Goal: Transaction & Acquisition: Purchase product/service

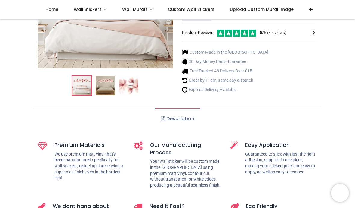
scroll to position [127, 0]
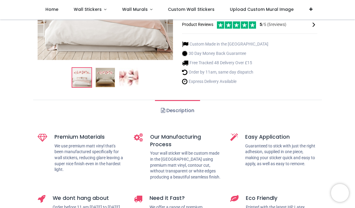
click at [129, 76] on img at bounding box center [128, 77] width 19 height 19
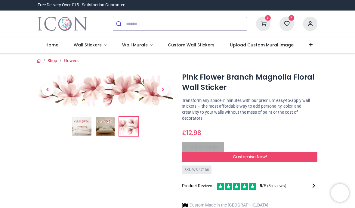
scroll to position [0, 0]
click at [103, 129] on img at bounding box center [105, 126] width 19 height 19
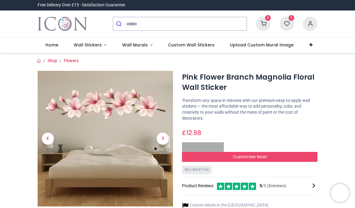
click at [162, 136] on span "Next" at bounding box center [163, 139] width 12 height 12
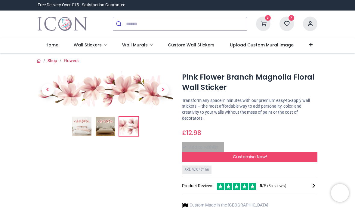
click at [286, 26] on icon at bounding box center [287, 24] width 14 height 14
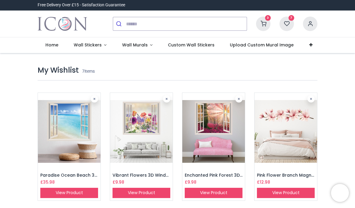
type input "**********"
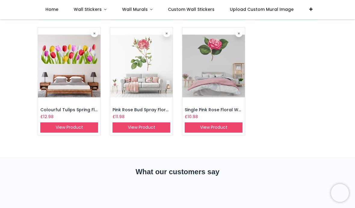
scroll to position [141, 0]
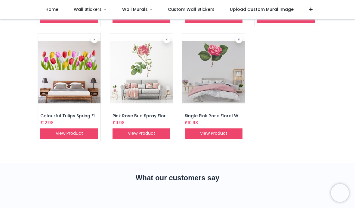
click at [212, 70] on img at bounding box center [214, 71] width 63 height 77
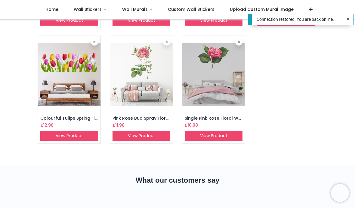
scroll to position [138, 0]
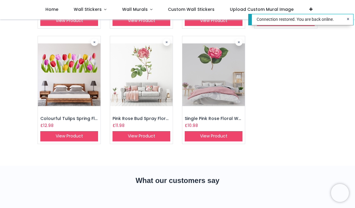
click at [137, 136] on link "View Product" at bounding box center [142, 136] width 58 height 10
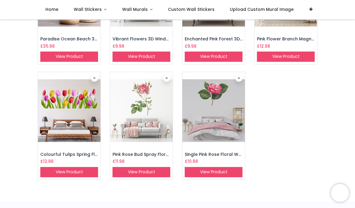
scroll to position [103, 0]
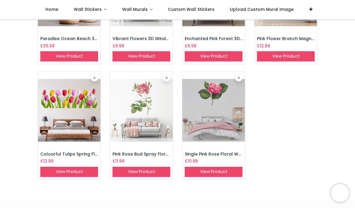
click at [60, 107] on img at bounding box center [69, 110] width 63 height 77
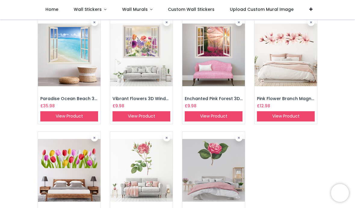
scroll to position [48, 0]
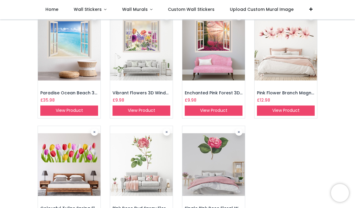
click at [144, 164] on img at bounding box center [141, 164] width 63 height 77
click at [222, 175] on img at bounding box center [214, 164] width 63 height 77
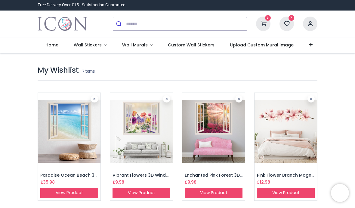
scroll to position [0, 0]
click at [138, 130] on img at bounding box center [141, 131] width 63 height 77
click at [62, 127] on img at bounding box center [69, 131] width 63 height 77
click at [216, 143] on img at bounding box center [214, 131] width 63 height 77
click at [72, 125] on img at bounding box center [69, 131] width 63 height 77
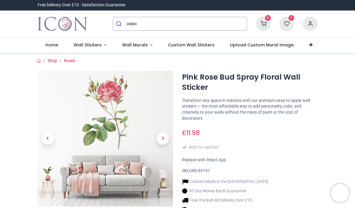
type input "**********"
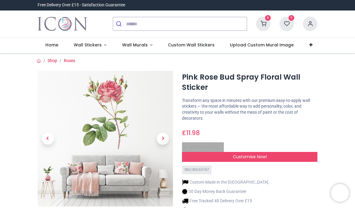
click at [114, 131] on img at bounding box center [106, 139] width 136 height 136
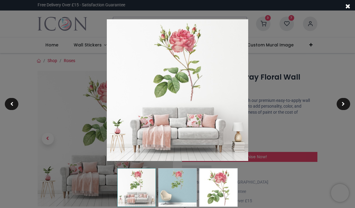
click at [219, 190] on img at bounding box center [218, 187] width 39 height 39
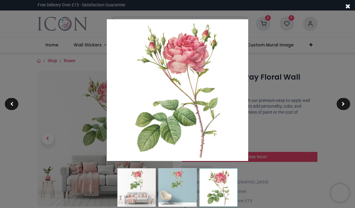
click at [81, 120] on div at bounding box center [177, 104] width 355 height 208
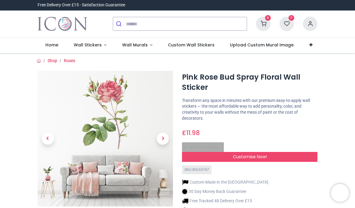
click at [108, 128] on img at bounding box center [106, 139] width 136 height 136
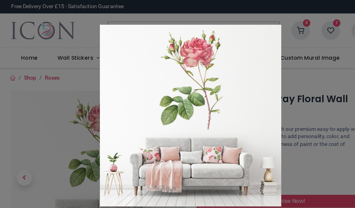
click at [19, 137] on div at bounding box center [177, 104] width 355 height 208
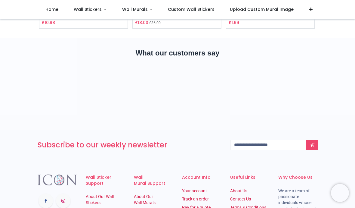
scroll to position [914, 0]
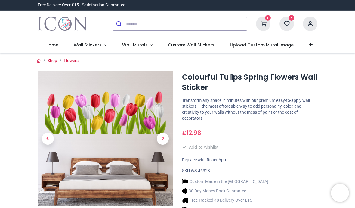
type input "**********"
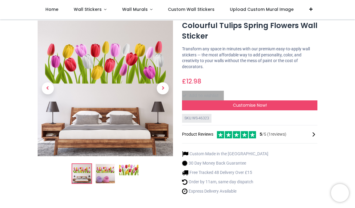
scroll to position [19, 0]
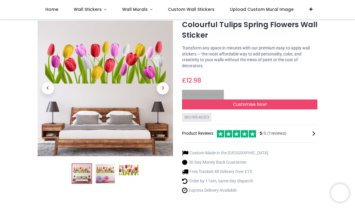
click at [221, 99] on div "Customise Now!" at bounding box center [250, 104] width 136 height 10
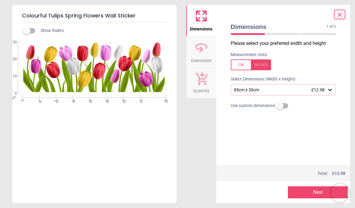
click at [333, 91] on icon at bounding box center [330, 90] width 6 height 6
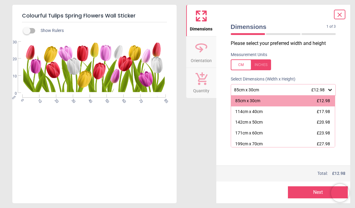
click at [68, 148] on div "cm 0 10 20 30 40 50 60 70 85 0 10 20 30" at bounding box center [93, 104] width 163 height 125
click at [343, 17] on icon at bounding box center [339, 14] width 7 height 7
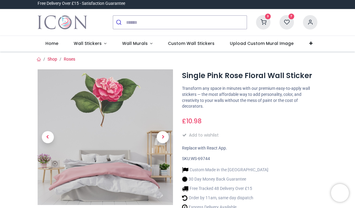
type input "**********"
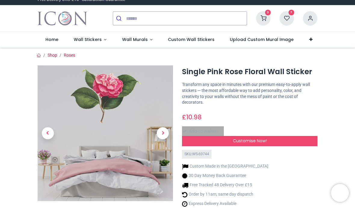
click at [240, 142] on div "Customise Now!" at bounding box center [250, 141] width 136 height 10
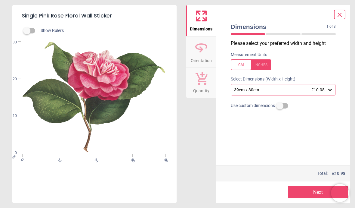
click at [341, 15] on icon at bounding box center [339, 14] width 7 height 7
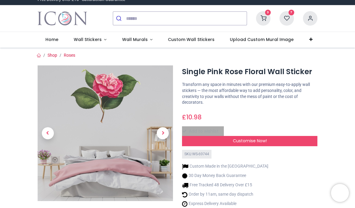
click at [266, 139] on span "Customise Now!" at bounding box center [250, 141] width 34 height 6
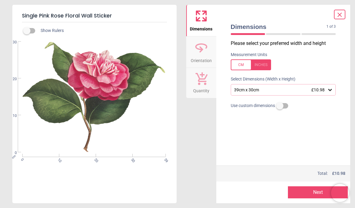
click at [292, 91] on div "39cm x 30cm £10.98" at bounding box center [281, 89] width 94 height 5
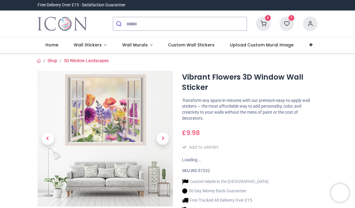
type input "**********"
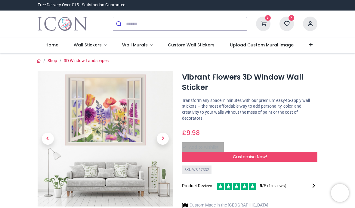
click at [167, 139] on span "Next" at bounding box center [163, 139] width 12 height 12
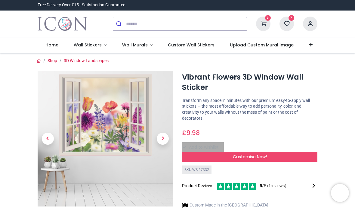
click at [48, 138] on span "Previous" at bounding box center [48, 139] width 12 height 12
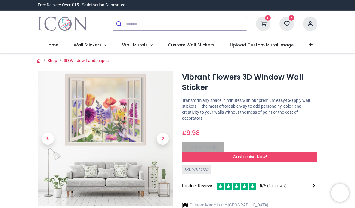
click at [45, 139] on span "Previous" at bounding box center [48, 139] width 12 height 12
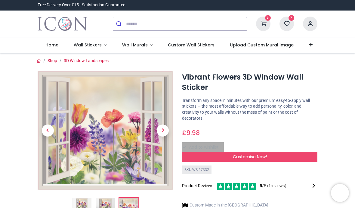
click at [125, 153] on img at bounding box center [106, 130] width 136 height 119
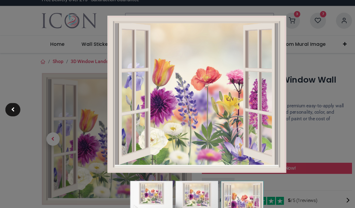
click at [53, 125] on div at bounding box center [177, 104] width 355 height 208
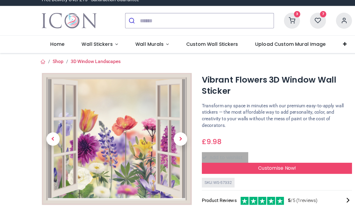
click at [313, 182] on icon at bounding box center [313, 185] width 7 height 7
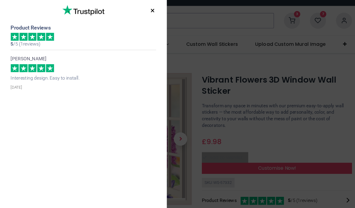
click at [283, 118] on div "× Trustpilot Product Reviews 5 /5 ( 1 reviews) [PERSON_NAME] Interesting design…" at bounding box center [177, 104] width 355 height 208
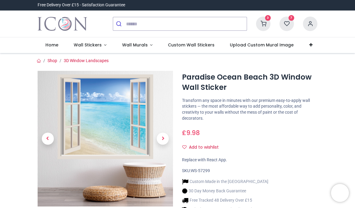
type input "**********"
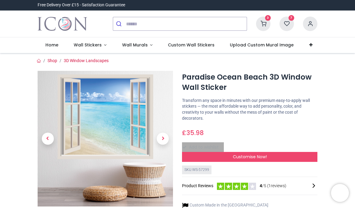
click at [167, 138] on span "Next" at bounding box center [163, 139] width 12 height 12
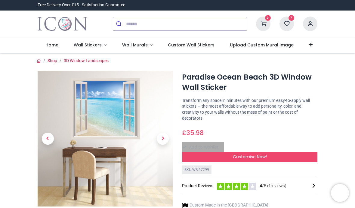
click at [93, 115] on img at bounding box center [106, 139] width 136 height 136
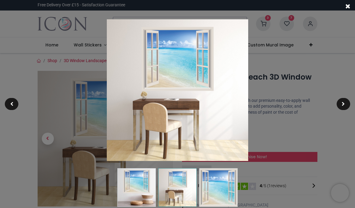
click at [338, 105] on div at bounding box center [344, 104] width 14 height 12
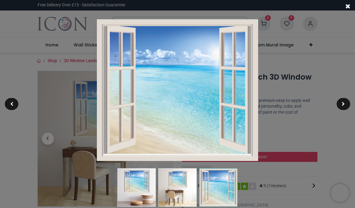
click at [350, 5] on span at bounding box center [348, 6] width 5 height 6
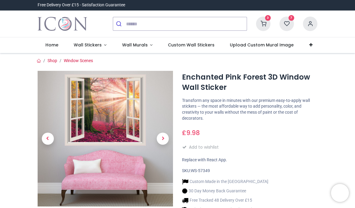
type input "**********"
click at [103, 105] on img at bounding box center [106, 139] width 136 height 136
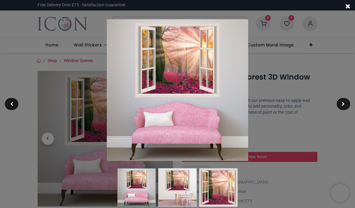
click at [167, 73] on img at bounding box center [178, 90] width 142 height 142
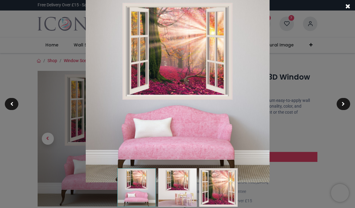
click at [343, 104] on span at bounding box center [343, 104] width 3 height 4
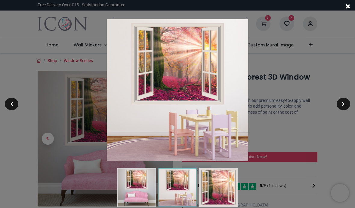
click at [347, 11] on div at bounding box center [348, 6] width 14 height 12
click at [345, 11] on div at bounding box center [348, 6] width 14 height 12
click at [345, 10] on div at bounding box center [348, 6] width 14 height 12
click at [350, 7] on span at bounding box center [348, 6] width 5 height 6
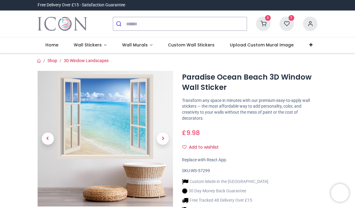
type input "**********"
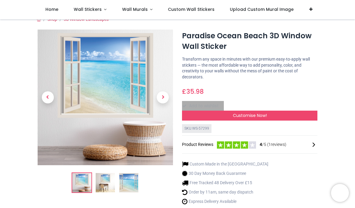
scroll to position [7, 0]
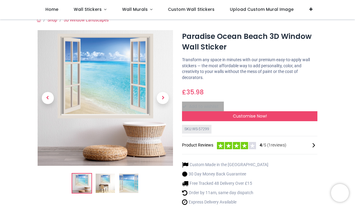
click at [297, 116] on div "Customise Now!" at bounding box center [250, 116] width 136 height 10
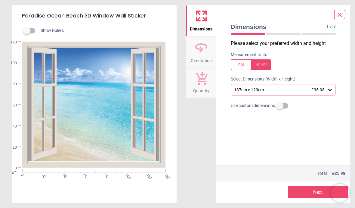
click at [331, 91] on icon at bounding box center [330, 90] width 6 height 6
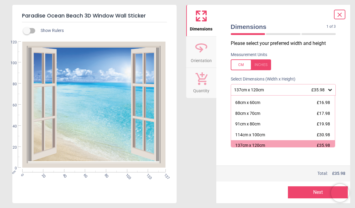
scroll to position [33, 0]
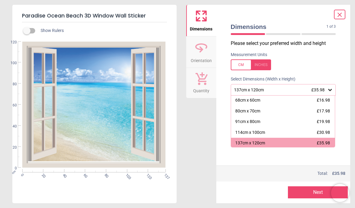
click at [331, 130] on div "114cm x 100cm £30.98" at bounding box center [283, 132] width 104 height 11
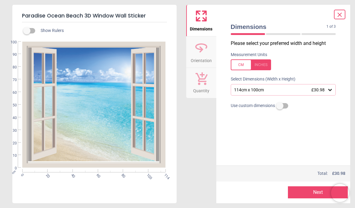
click at [331, 87] on icon at bounding box center [330, 90] width 6 height 6
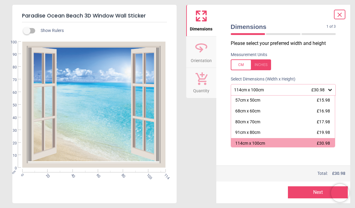
scroll to position [22, 0]
click at [329, 129] on span "£19.98" at bounding box center [323, 131] width 13 height 5
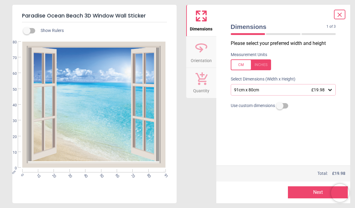
click at [33, 183] on div "Show Rulers cm 0 10 20 30 40 50 60 70 80 91 0 10 20 30 40 50 60 70 80" at bounding box center [94, 112] width 164 height 181
click at [309, 192] on button "Next" at bounding box center [318, 192] width 60 height 12
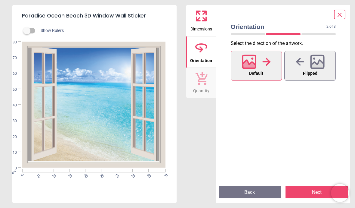
click at [322, 66] on icon at bounding box center [317, 65] width 13 height 11
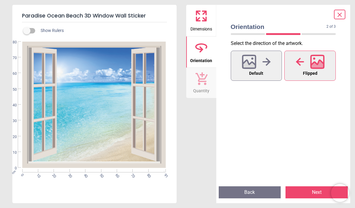
click at [267, 68] on div at bounding box center [256, 62] width 29 height 16
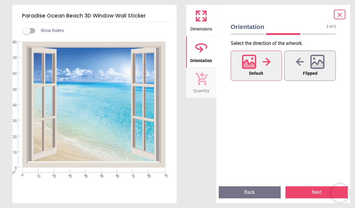
click at [323, 58] on icon at bounding box center [317, 62] width 14 height 14
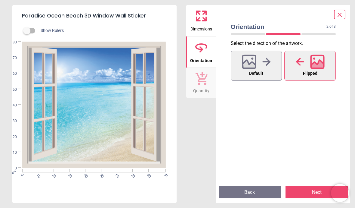
click at [273, 59] on button "Default" at bounding box center [256, 66] width 51 height 30
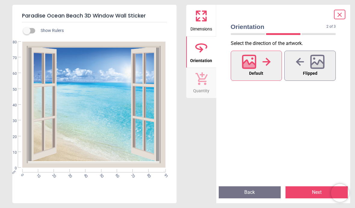
click at [325, 62] on button "Flipped" at bounding box center [310, 66] width 51 height 30
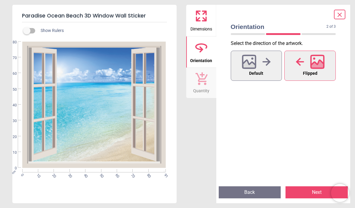
click at [272, 65] on button "Default" at bounding box center [256, 66] width 51 height 30
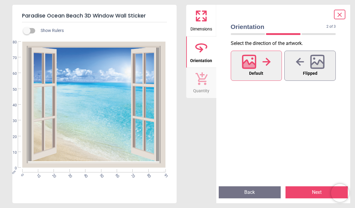
click at [329, 70] on button "Flipped" at bounding box center [310, 66] width 51 height 30
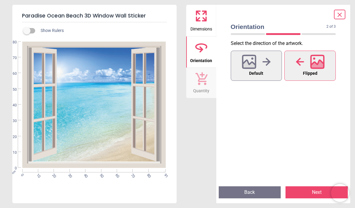
click at [205, 51] on icon at bounding box center [201, 47] width 14 height 14
click at [201, 54] on icon at bounding box center [201, 47] width 14 height 14
click at [250, 64] on icon at bounding box center [249, 65] width 13 height 11
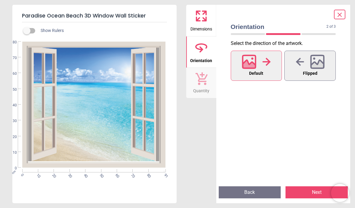
click at [303, 71] on span "Flipped" at bounding box center [310, 74] width 14 height 8
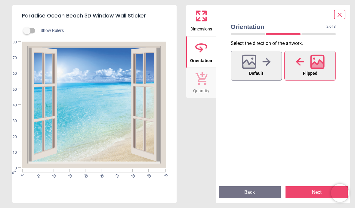
click at [199, 86] on span "Quantity" at bounding box center [201, 89] width 16 height 9
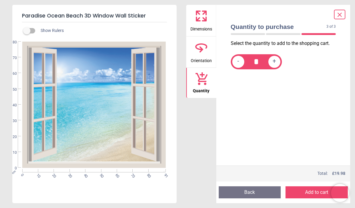
click at [204, 59] on span "Orientation" at bounding box center [201, 59] width 21 height 9
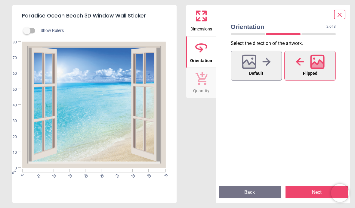
click at [254, 75] on span "Default" at bounding box center [256, 74] width 14 height 8
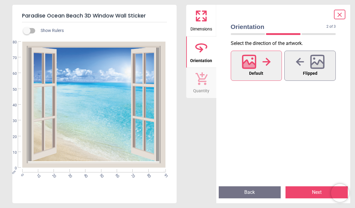
click at [314, 66] on icon at bounding box center [317, 65] width 13 height 11
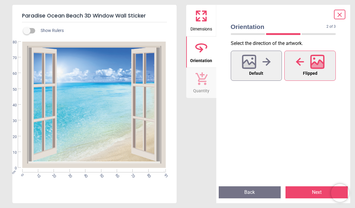
click at [312, 191] on button "Next" at bounding box center [317, 192] width 62 height 12
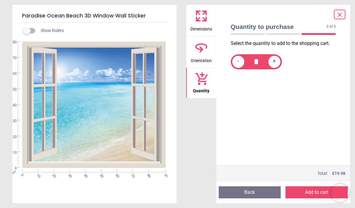
click at [315, 192] on button "Add to cart" at bounding box center [317, 192] width 62 height 12
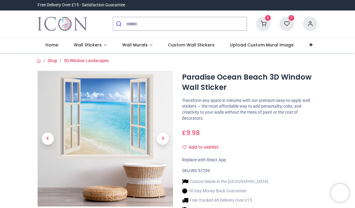
type input "**********"
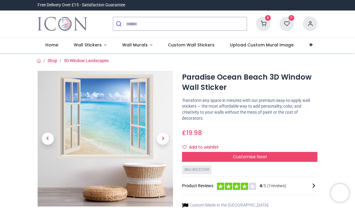
click at [266, 24] on icon at bounding box center [263, 24] width 14 height 14
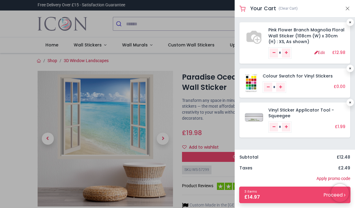
click at [350, 7] on button "Close" at bounding box center [347, 9] width 5 height 8
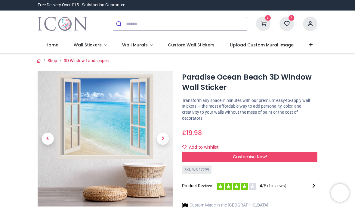
click at [292, 23] on icon at bounding box center [287, 24] width 14 height 14
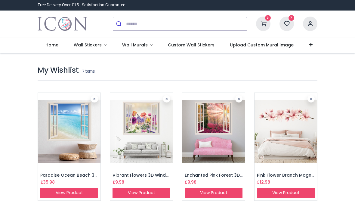
type input "**********"
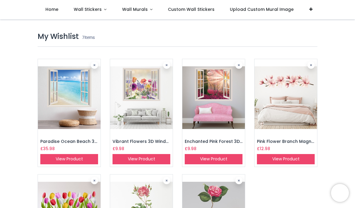
scroll to position [19, 0]
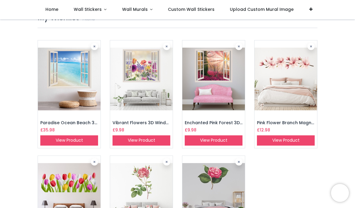
click at [215, 73] on img at bounding box center [214, 78] width 63 height 77
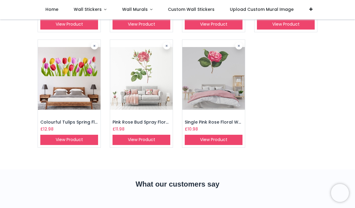
scroll to position [135, 0]
click at [75, 87] on img at bounding box center [69, 78] width 63 height 77
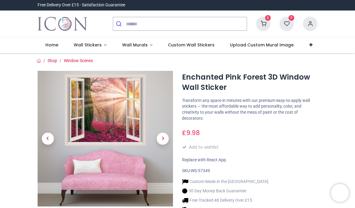
type input "**********"
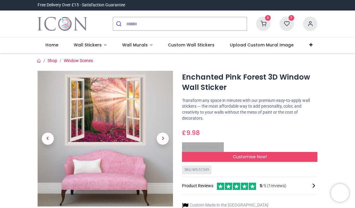
click at [241, 154] on span "Customise Now!" at bounding box center [250, 157] width 34 height 6
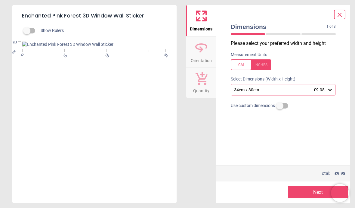
click at [328, 89] on icon at bounding box center [330, 90] width 6 height 6
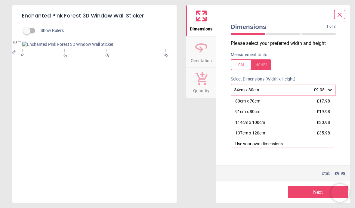
scroll to position [14, 0]
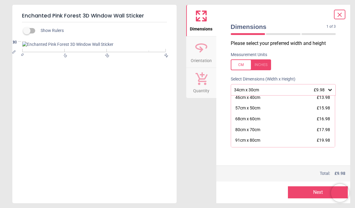
click at [215, 184] on div "Dimensions Orientation Quantity" at bounding box center [201, 104] width 30 height 198
click at [338, 15] on icon at bounding box center [339, 14] width 7 height 7
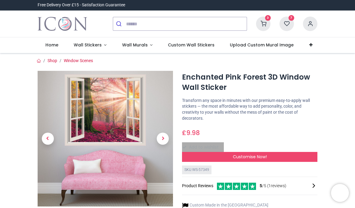
scroll to position [2, 0]
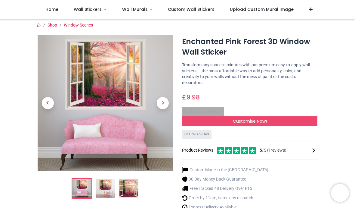
click at [114, 91] on img at bounding box center [106, 103] width 136 height 136
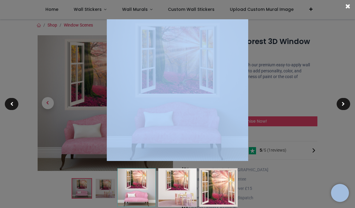
click at [347, 9] on span at bounding box center [348, 6] width 5 height 6
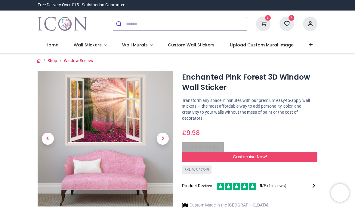
scroll to position [0, 0]
click at [241, 158] on span "Customise Now!" at bounding box center [250, 157] width 34 height 6
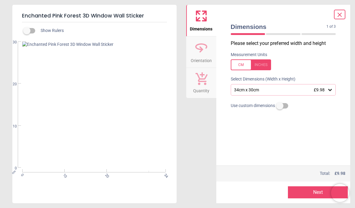
click at [329, 90] on icon at bounding box center [330, 90] width 6 height 6
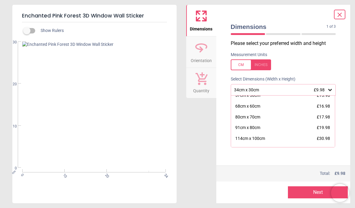
scroll to position [29, 0]
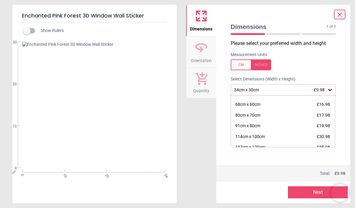
click at [252, 128] on div "91cm x 80cm £19.98" at bounding box center [283, 125] width 104 height 11
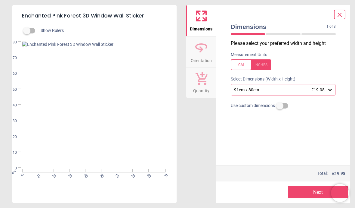
click at [305, 191] on button "Next" at bounding box center [318, 192] width 60 height 12
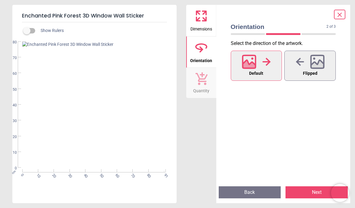
click at [313, 71] on span "Flipped" at bounding box center [310, 74] width 14 height 8
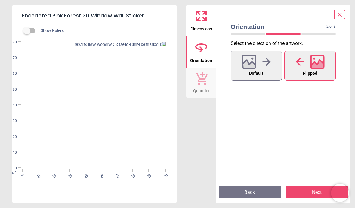
click at [257, 72] on span "Default" at bounding box center [256, 74] width 14 height 8
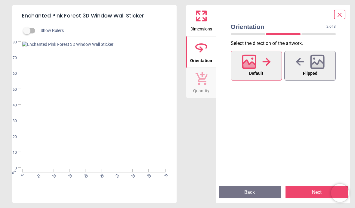
click at [308, 195] on button "Next" at bounding box center [317, 192] width 62 height 12
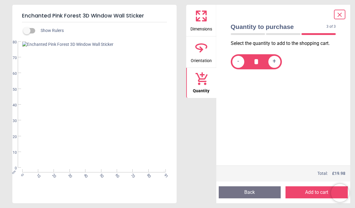
click at [309, 194] on button "Add to cart" at bounding box center [317, 192] width 62 height 12
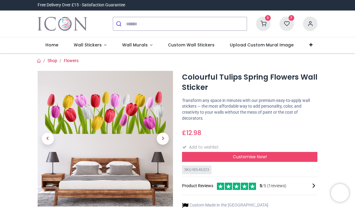
type input "**********"
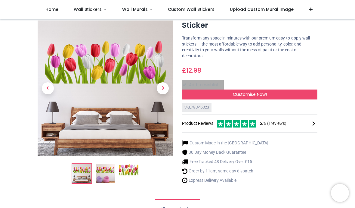
scroll to position [28, 0]
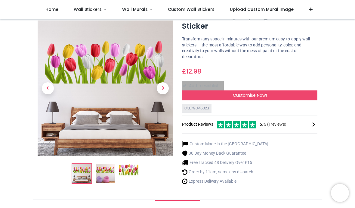
click at [285, 92] on div "Customise Now!" at bounding box center [250, 95] width 136 height 10
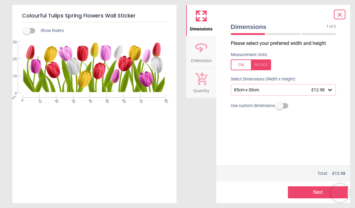
click at [332, 90] on icon at bounding box center [330, 90] width 6 height 6
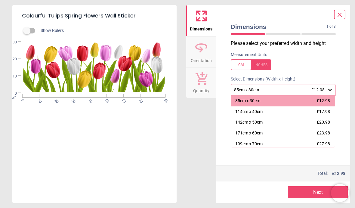
scroll to position [0, 0]
click at [262, 168] on div "Price : Total: £ 12.98" at bounding box center [284, 173] width 134 height 16
click at [348, 65] on div "Dimensions 1 of 3 1 of 4 Please select your preferred width and height Measurem…" at bounding box center [284, 104] width 134 height 198
click at [273, 186] on div "Preview Next Next" at bounding box center [284, 192] width 134 height 22
click at [323, 146] on div "199cm x 70cm £27.98" at bounding box center [283, 144] width 104 height 11
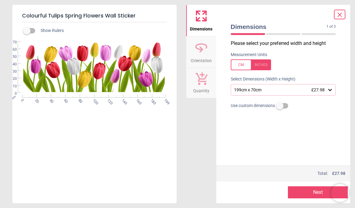
click at [320, 91] on span "£27.98" at bounding box center [318, 89] width 13 height 5
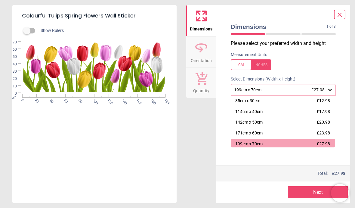
click at [279, 101] on div "85cm x 30cm £12.98" at bounding box center [283, 100] width 104 height 11
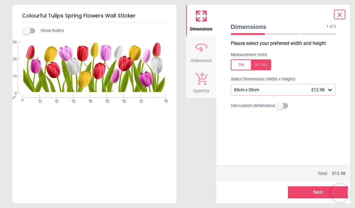
click at [318, 192] on button "Next" at bounding box center [318, 192] width 60 height 12
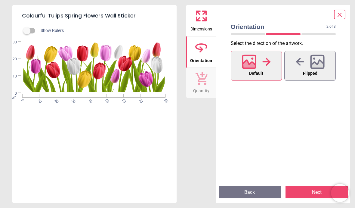
click at [318, 195] on button "Next" at bounding box center [317, 192] width 62 height 12
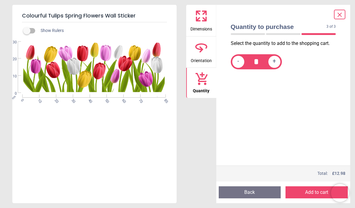
click at [318, 192] on button "Add to cart" at bounding box center [317, 192] width 62 height 12
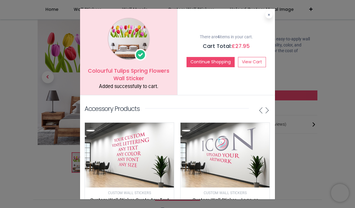
click at [219, 62] on button "Continue Shopping" at bounding box center [211, 62] width 48 height 10
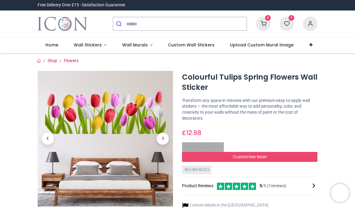
click at [286, 22] on icon at bounding box center [287, 24] width 14 height 14
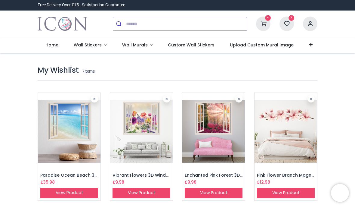
type input "**********"
click at [74, 192] on link "View Product" at bounding box center [69, 193] width 58 height 10
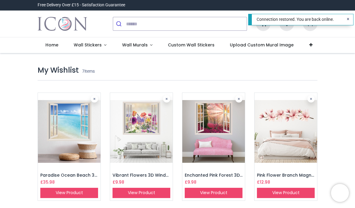
click at [303, 144] on img at bounding box center [286, 131] width 63 height 77
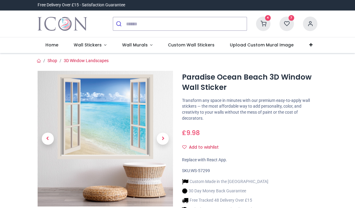
type input "**********"
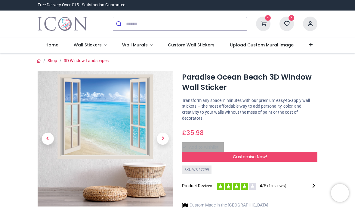
click at [268, 159] on div "Customise Now!" at bounding box center [250, 157] width 136 height 10
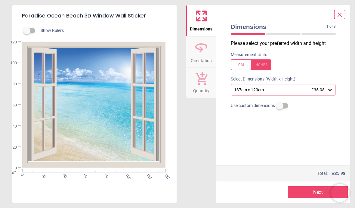
click at [328, 89] on icon at bounding box center [330, 90] width 6 height 6
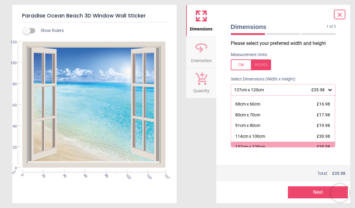
scroll to position [33, 0]
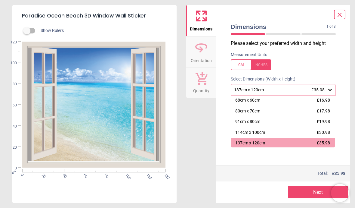
click at [278, 124] on div "91cm x 80cm £19.98" at bounding box center [283, 121] width 104 height 11
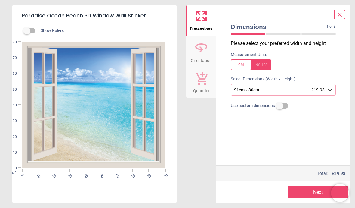
click at [307, 188] on button "Next" at bounding box center [318, 192] width 60 height 12
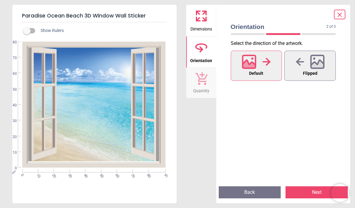
click at [313, 60] on icon at bounding box center [317, 62] width 14 height 14
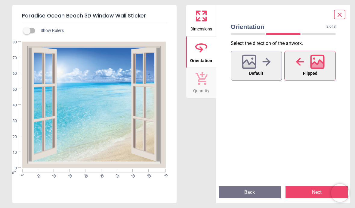
click at [313, 192] on button "Next" at bounding box center [317, 192] width 62 height 12
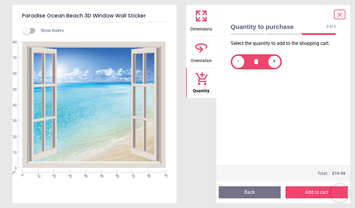
click at [313, 192] on button "Add to cart" at bounding box center [317, 192] width 62 height 12
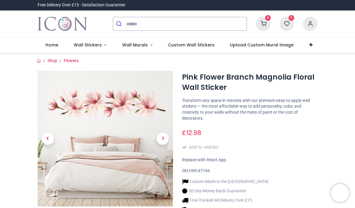
type input "**********"
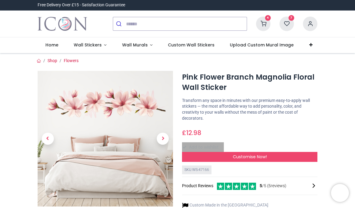
click at [166, 133] on span "Next" at bounding box center [163, 139] width 12 height 12
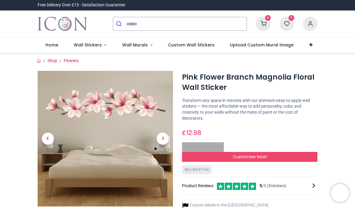
click at [284, 27] on icon at bounding box center [287, 24] width 14 height 14
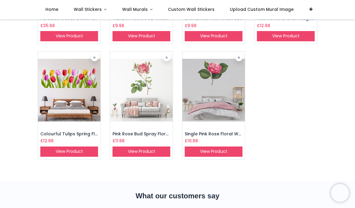
scroll to position [151, 0]
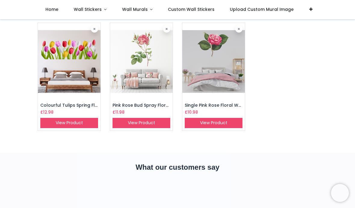
click at [79, 51] on img at bounding box center [69, 61] width 63 height 77
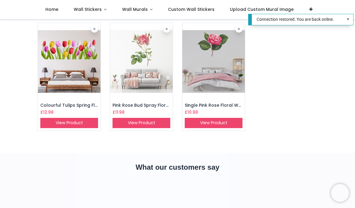
click at [211, 54] on img at bounding box center [214, 61] width 63 height 77
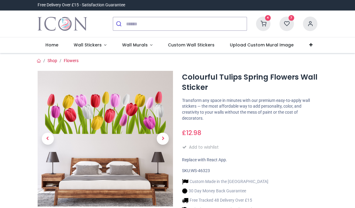
type input "**********"
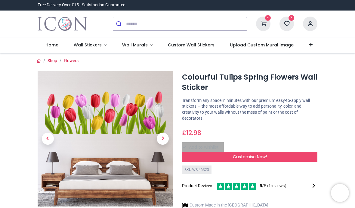
click at [108, 112] on img at bounding box center [106, 139] width 136 height 136
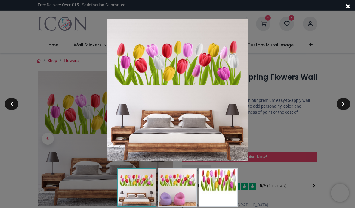
click at [183, 180] on img at bounding box center [177, 187] width 39 height 39
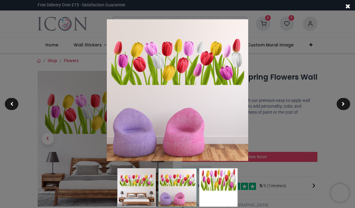
click at [323, 95] on div at bounding box center [177, 104] width 355 height 208
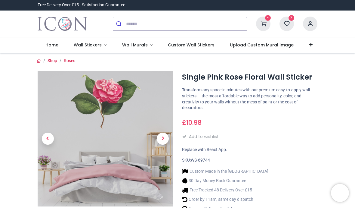
type input "**********"
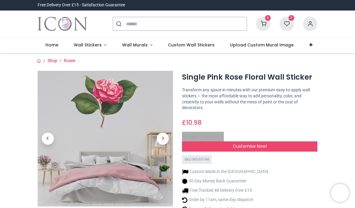
click at [289, 25] on icon at bounding box center [287, 24] width 14 height 14
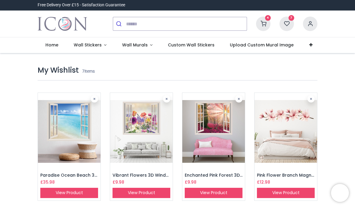
type input "**********"
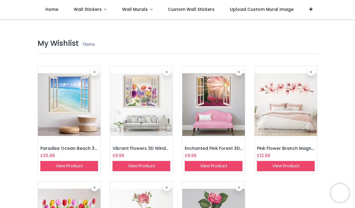
scroll to position [35, 0]
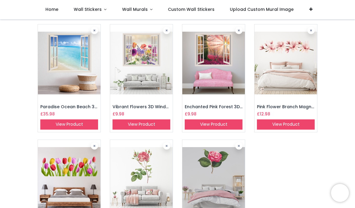
click at [291, 73] on img at bounding box center [286, 62] width 63 height 77
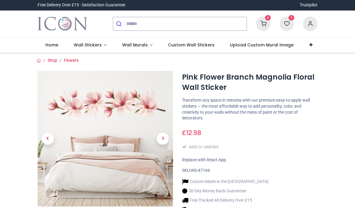
type input "**********"
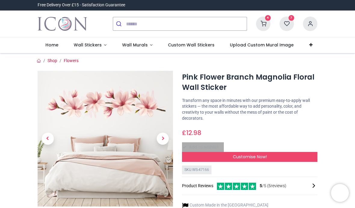
click at [77, 95] on img at bounding box center [106, 139] width 136 height 136
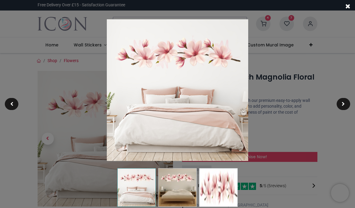
click at [331, 63] on div at bounding box center [177, 104] width 355 height 208
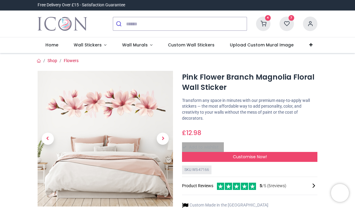
click at [263, 25] on icon at bounding box center [263, 24] width 14 height 14
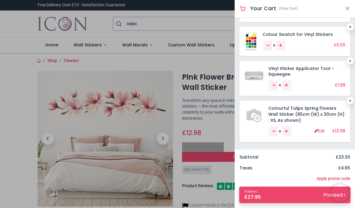
scroll to position [40, 0]
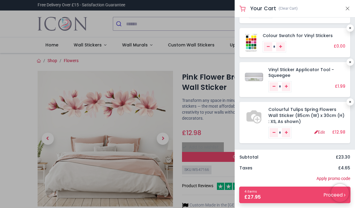
click at [273, 131] on icon "Remove one" at bounding box center [274, 133] width 3 height 4
type input "*"
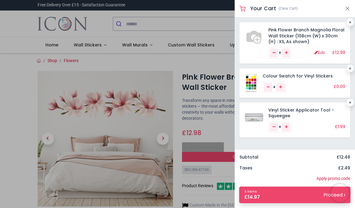
click at [271, 55] on link "Remove one" at bounding box center [274, 52] width 8 height 9
type input "*"
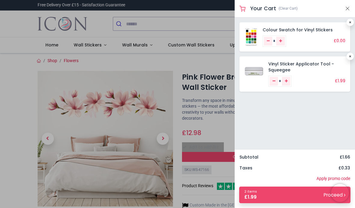
click at [159, 67] on div at bounding box center [177, 104] width 355 height 208
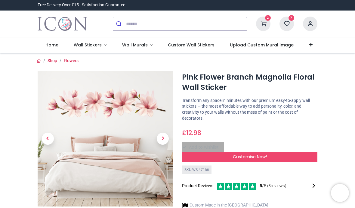
click at [290, 23] on icon at bounding box center [287, 24] width 14 height 14
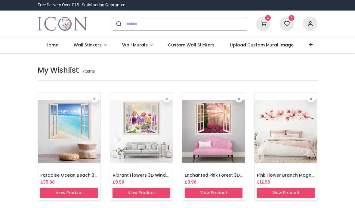
type input "**********"
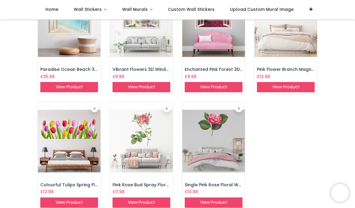
scroll to position [101, 0]
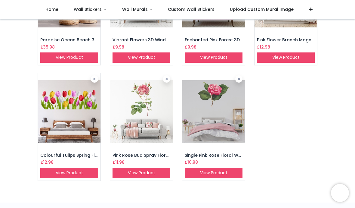
click at [241, 79] on link at bounding box center [239, 78] width 7 height 7
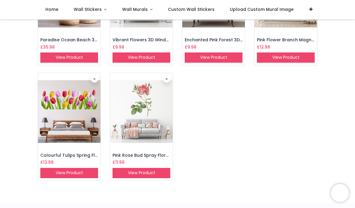
click at [167, 79] on icon at bounding box center [167, 78] width 2 height 3
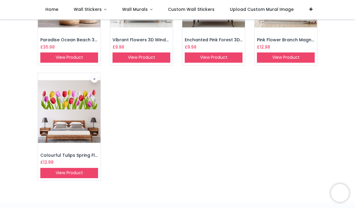
click at [97, 79] on link at bounding box center [94, 78] width 7 height 7
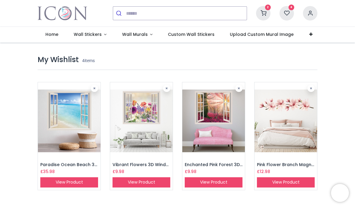
scroll to position [13, 0]
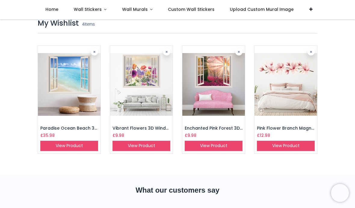
click at [69, 144] on link "View Product" at bounding box center [69, 146] width 58 height 10
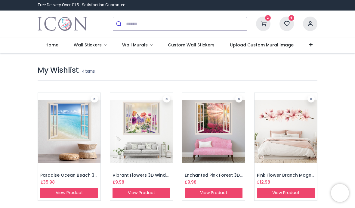
scroll to position [0, 0]
click at [213, 129] on img at bounding box center [214, 131] width 63 height 77
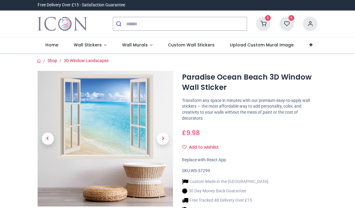
type input "**********"
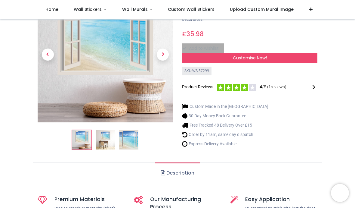
scroll to position [20, 0]
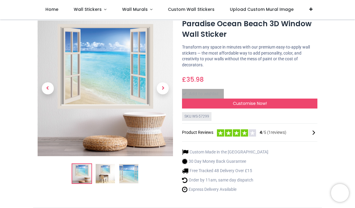
click at [298, 100] on div "Customise Now!" at bounding box center [250, 103] width 136 height 10
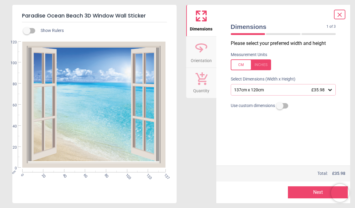
click at [329, 90] on icon at bounding box center [330, 90] width 6 height 6
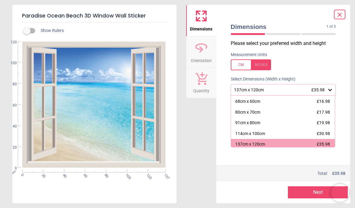
scroll to position [33, 0]
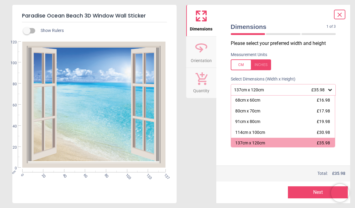
click at [284, 123] on div "91cm x 80cm £19.98" at bounding box center [283, 121] width 104 height 11
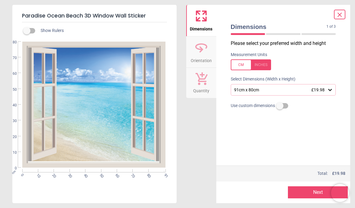
click at [229, 70] on div "Measurement Units" at bounding box center [283, 60] width 115 height 23
click at [198, 60] on span "Orientation" at bounding box center [201, 59] width 21 height 9
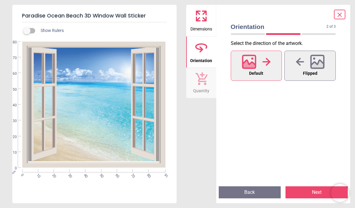
click at [318, 66] on icon at bounding box center [317, 65] width 13 height 11
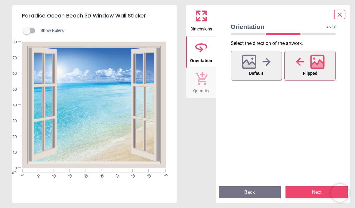
click at [318, 193] on button "Next" at bounding box center [317, 192] width 62 height 12
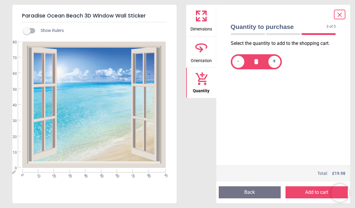
click at [314, 192] on button "Add to cart" at bounding box center [317, 192] width 62 height 12
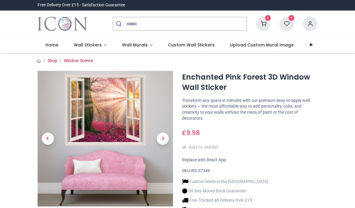
type input "**********"
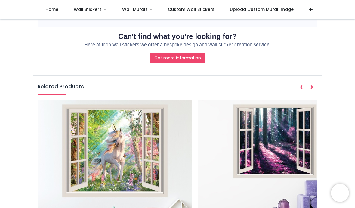
scroll to position [545, 0]
